Goal: Information Seeking & Learning: Understand process/instructions

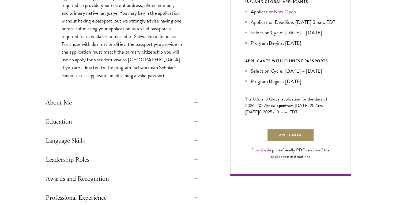
scroll to position [306, 0]
click at [285, 141] on link "Apply Now" at bounding box center [290, 135] width 47 height 13
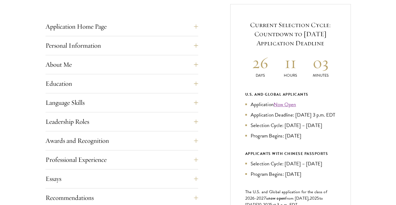
scroll to position [213, 0]
click at [193, 101] on button "Language Skills" at bounding box center [126, 102] width 153 height 13
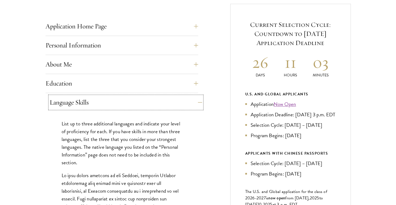
click at [193, 101] on button "Language Skills" at bounding box center [126, 102] width 153 height 13
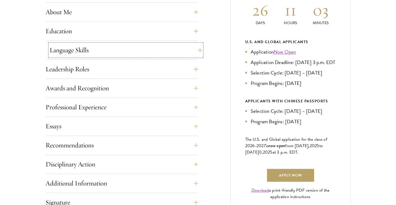
click at [196, 45] on button "Language Skills" at bounding box center [126, 50] width 153 height 13
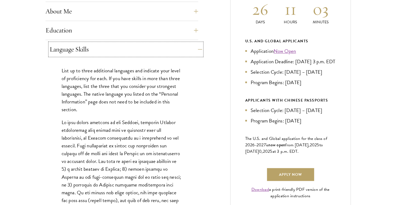
scroll to position [266, 0]
click at [196, 45] on button "Language Skills" at bounding box center [126, 49] width 153 height 13
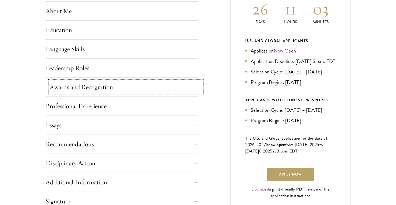
click at [194, 85] on button "Awards and Recognition" at bounding box center [126, 87] width 153 height 13
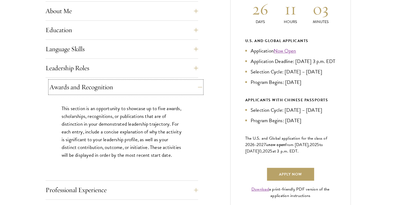
click at [194, 85] on button "Awards and Recognition" at bounding box center [126, 87] width 153 height 13
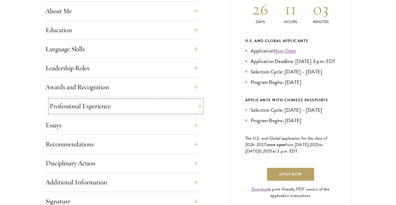
click at [192, 104] on button "Professional Experience" at bounding box center [126, 106] width 153 height 13
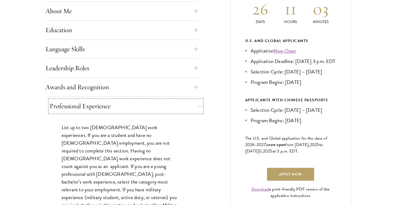
click at [192, 104] on button "Professional Experience" at bounding box center [126, 106] width 153 height 13
